Goal: Task Accomplishment & Management: Manage account settings

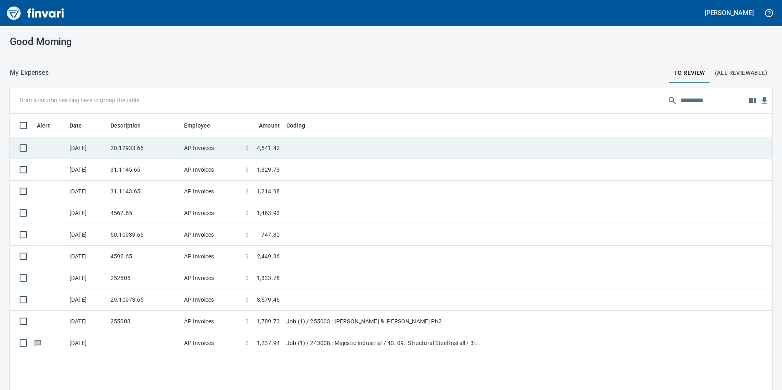
click at [147, 148] on td "20.12933.65" at bounding box center [144, 148] width 74 height 22
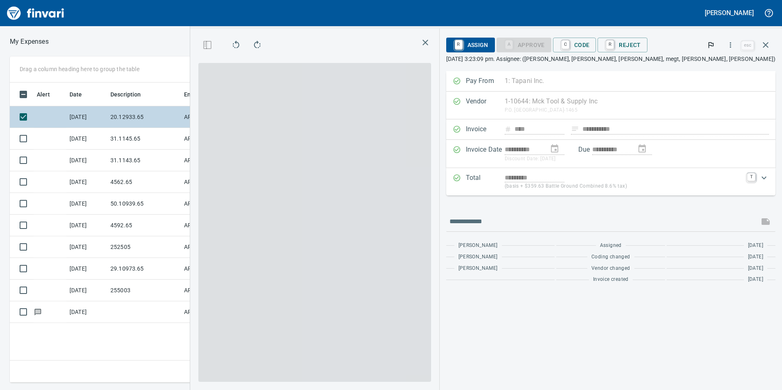
scroll to position [294, 552]
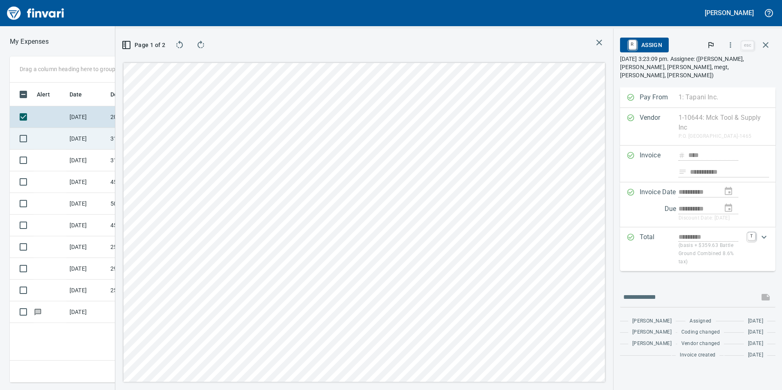
click at [73, 135] on td "[DATE]" at bounding box center [86, 139] width 41 height 22
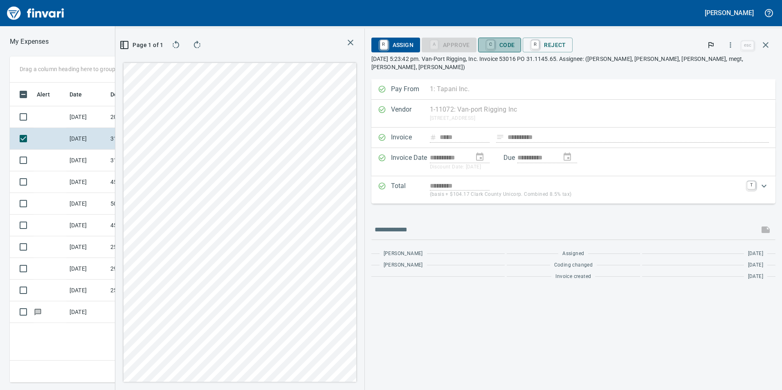
click at [515, 47] on span "C Code" at bounding box center [500, 45] width 30 height 14
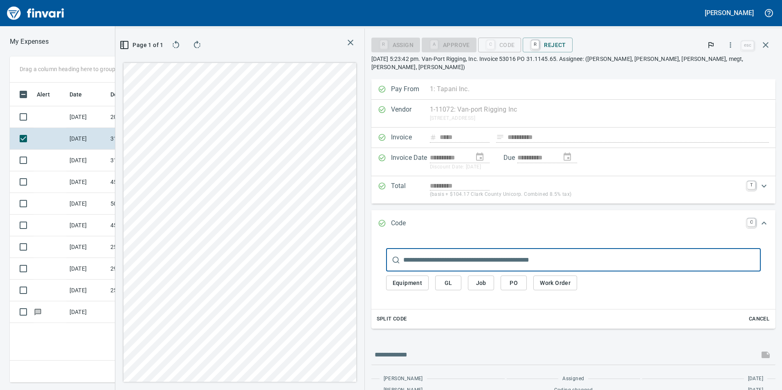
click at [522, 249] on input "text" at bounding box center [582, 260] width 358 height 23
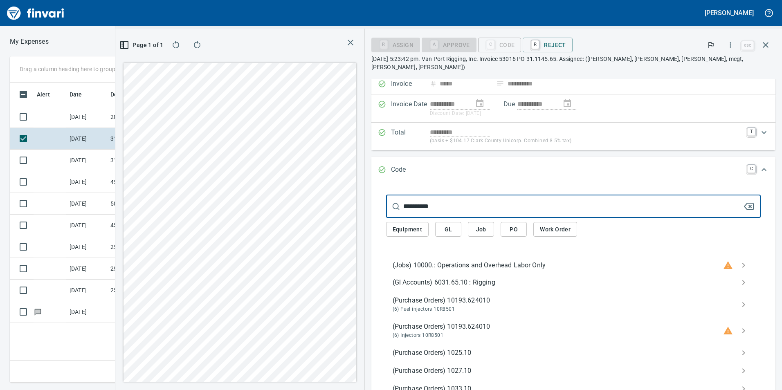
scroll to position [164, 0]
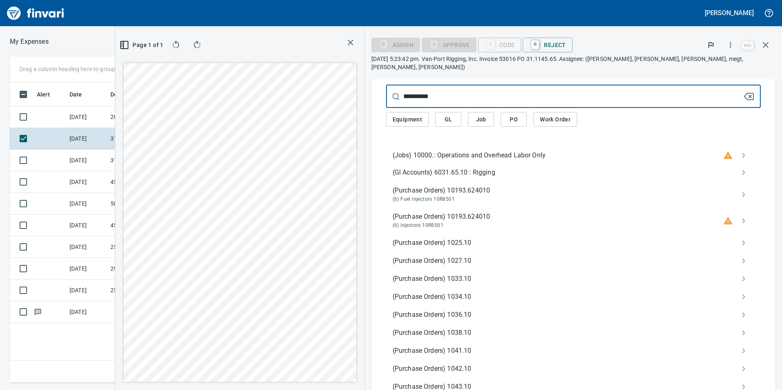
type input "**********"
click at [506, 164] on div "(Gl Accounts) 6031.65.10 : Rigging" at bounding box center [573, 173] width 375 height 18
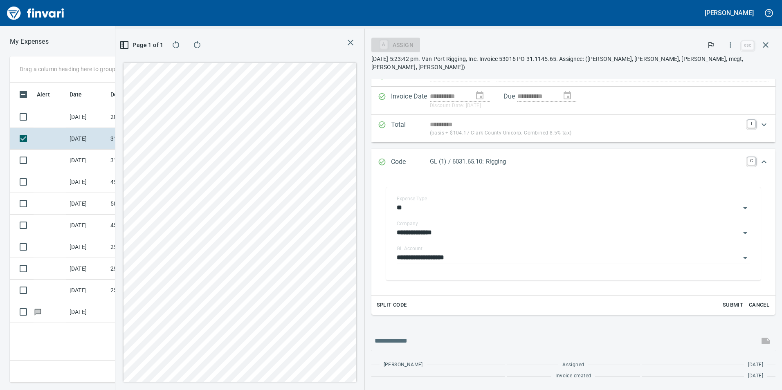
scroll to position [53, 0]
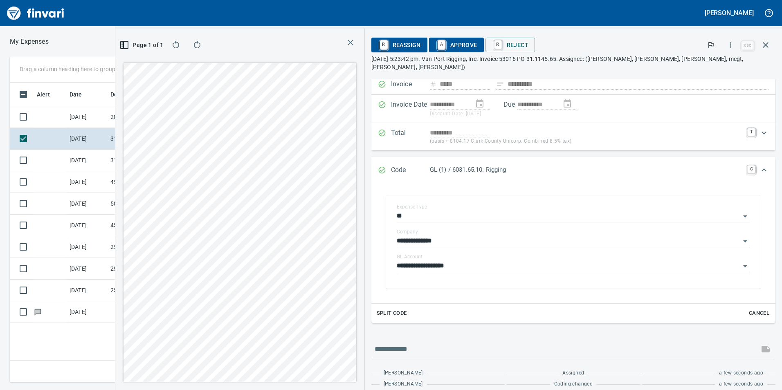
click at [477, 42] on span "A Approve" at bounding box center [457, 45] width 42 height 14
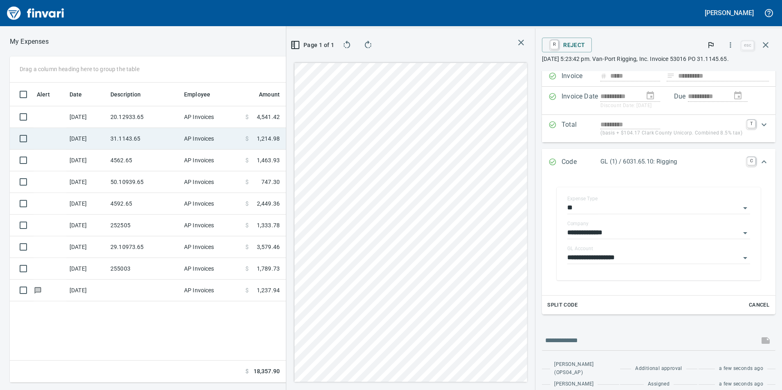
click at [161, 137] on td "31.1143.65" at bounding box center [144, 139] width 74 height 22
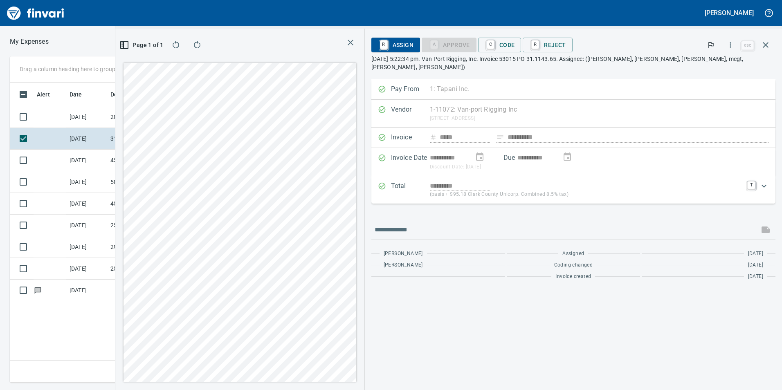
drag, startPoint x: 560, startPoint y: 52, endPoint x: 558, endPoint y: 63, distance: 11.2
click at [515, 52] on span "C Code" at bounding box center [500, 45] width 30 height 14
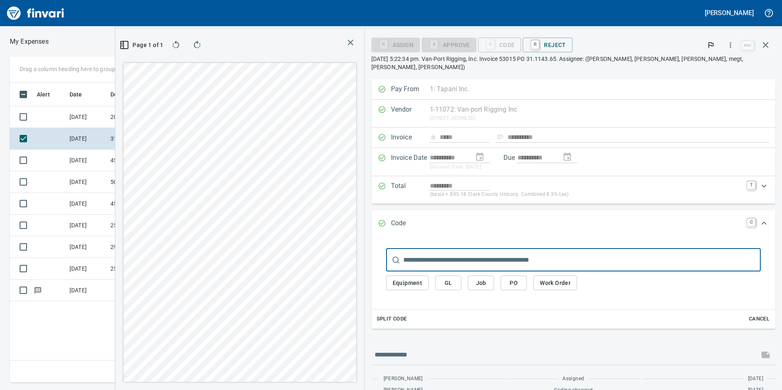
click at [455, 278] on span "GL" at bounding box center [448, 283] width 13 height 10
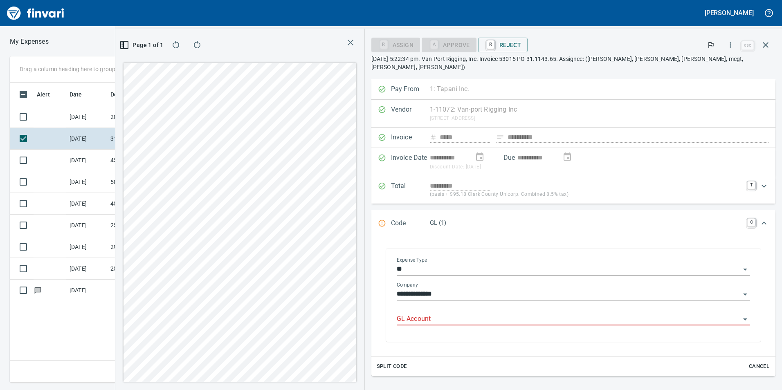
click at [509, 314] on input "GL Account" at bounding box center [569, 319] width 344 height 11
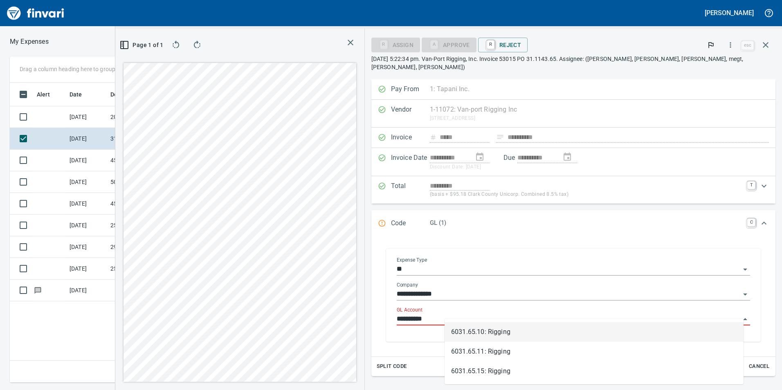
scroll to position [294, 552]
click at [495, 329] on li "6031.65.10: Rigging" at bounding box center [594, 332] width 299 height 20
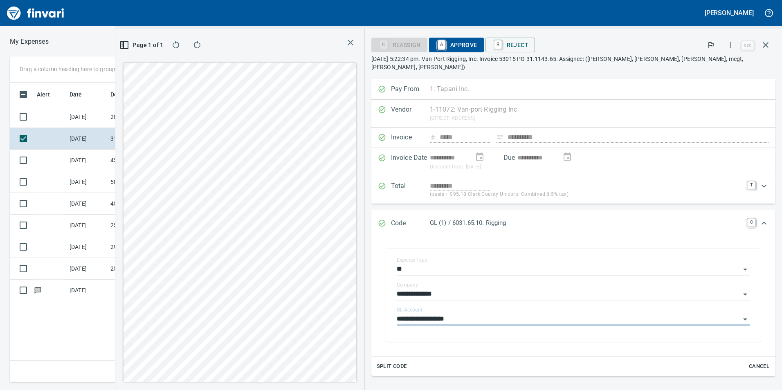
type input "**********"
click at [477, 45] on span "A Approve" at bounding box center [457, 45] width 42 height 14
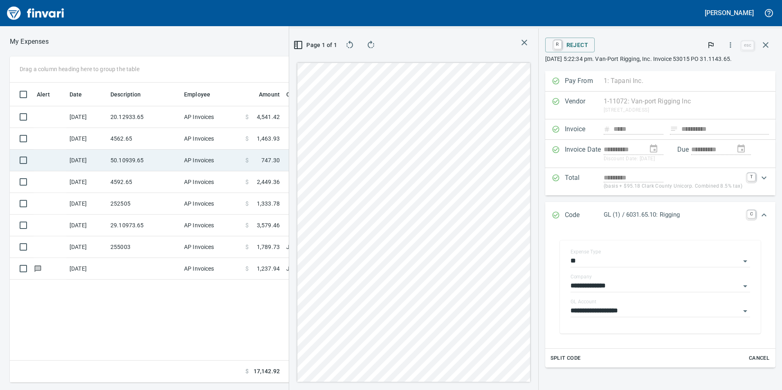
click at [140, 166] on td "50.10939.65" at bounding box center [144, 161] width 74 height 22
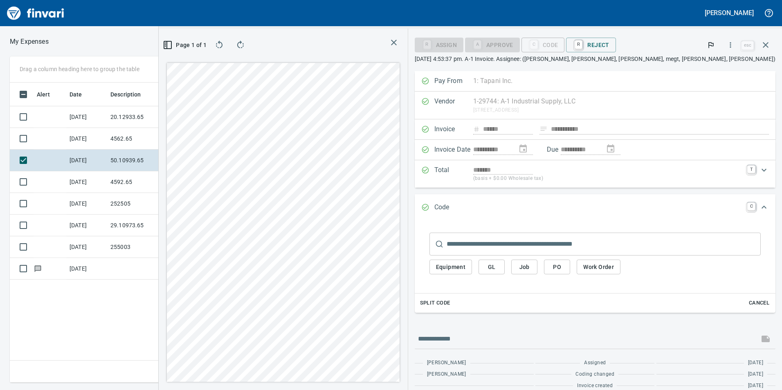
click at [498, 264] on span "GL" at bounding box center [491, 267] width 13 height 10
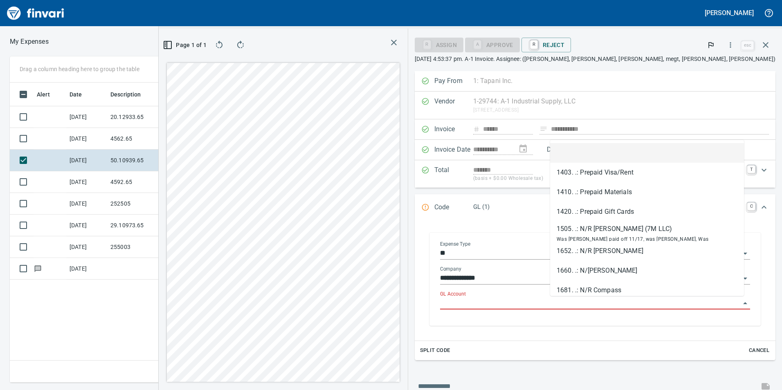
scroll to position [294, 552]
click at [574, 299] on input "GL Account" at bounding box center [590, 303] width 300 height 11
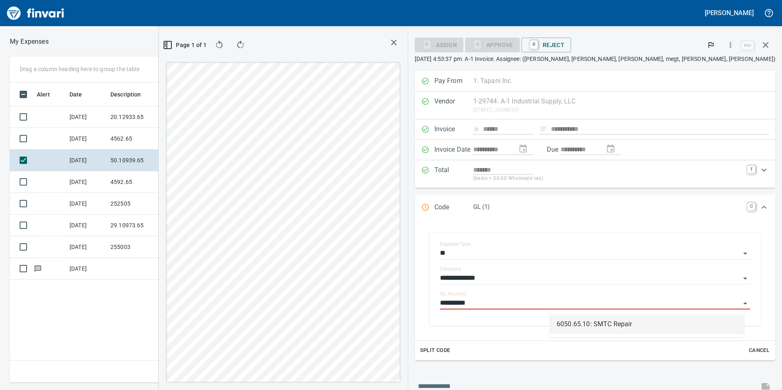
click at [588, 325] on li "6050.65.10: SMTC Repair" at bounding box center [647, 325] width 194 height 20
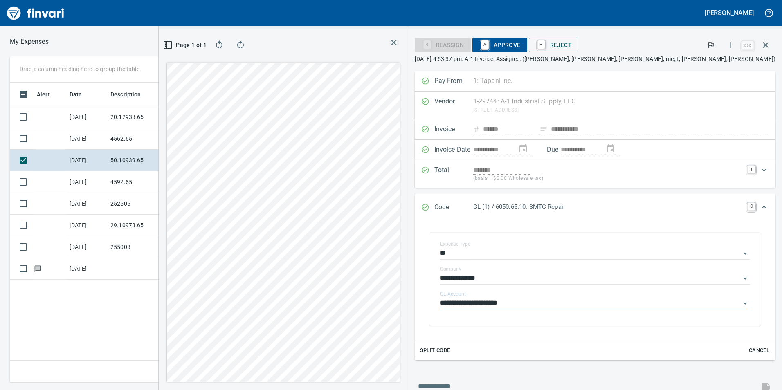
type input "**********"
click at [521, 44] on span "A Approve" at bounding box center [500, 45] width 42 height 14
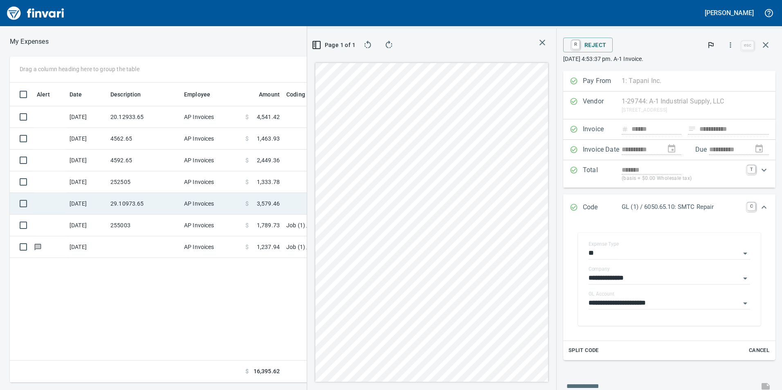
click at [128, 196] on td "29.10973.65" at bounding box center [144, 204] width 74 height 22
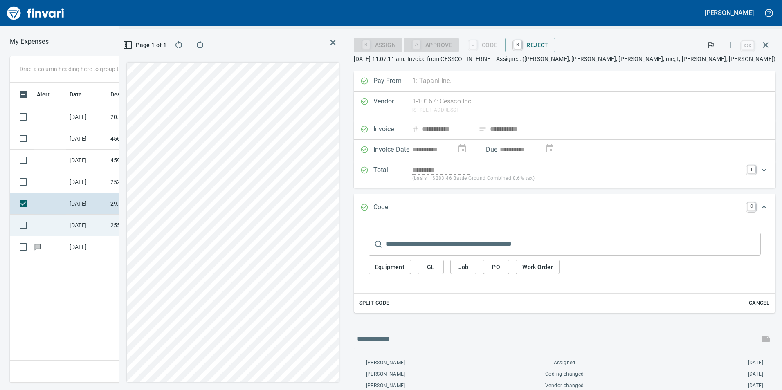
click at [178, 220] on td "255003" at bounding box center [144, 226] width 74 height 22
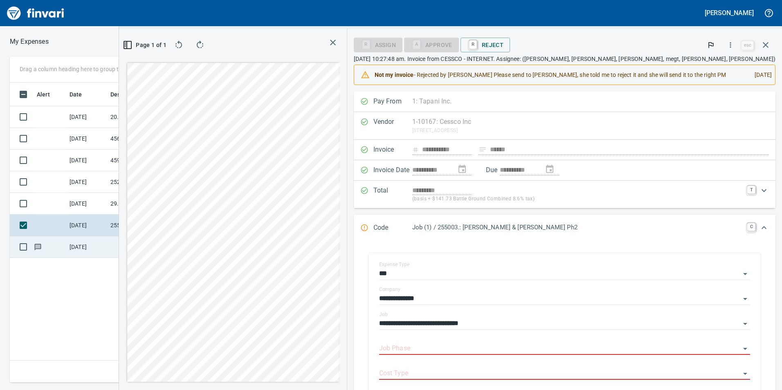
click at [139, 241] on td at bounding box center [144, 247] width 74 height 22
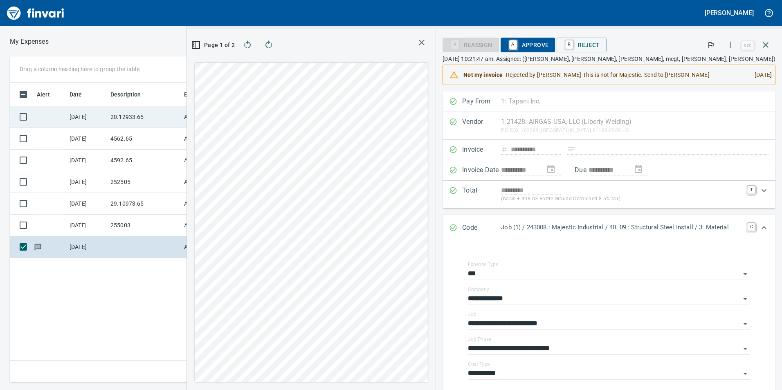
drag, startPoint x: 97, startPoint y: 119, endPoint x: 89, endPoint y: 124, distance: 8.9
click at [89, 124] on td "[DATE]" at bounding box center [86, 117] width 41 height 22
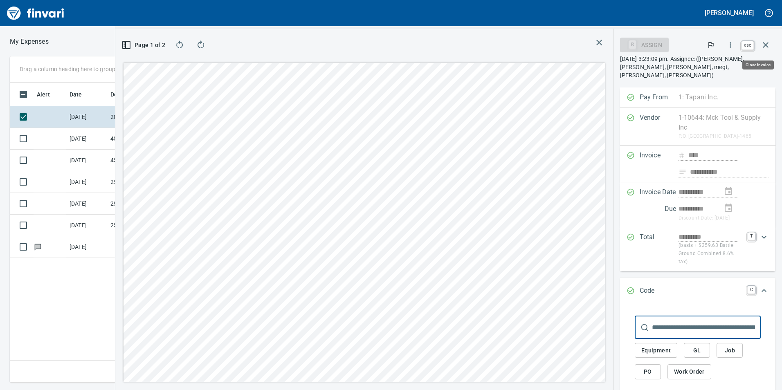
click at [764, 41] on icon "button" at bounding box center [766, 45] width 10 height 10
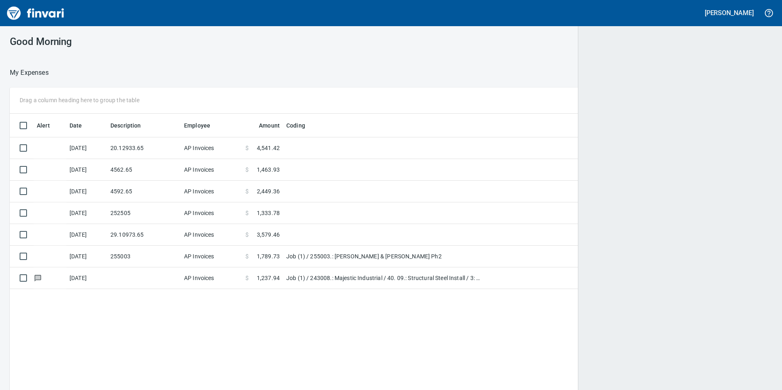
scroll to position [294, 749]
